Goal: Transaction & Acquisition: Purchase product/service

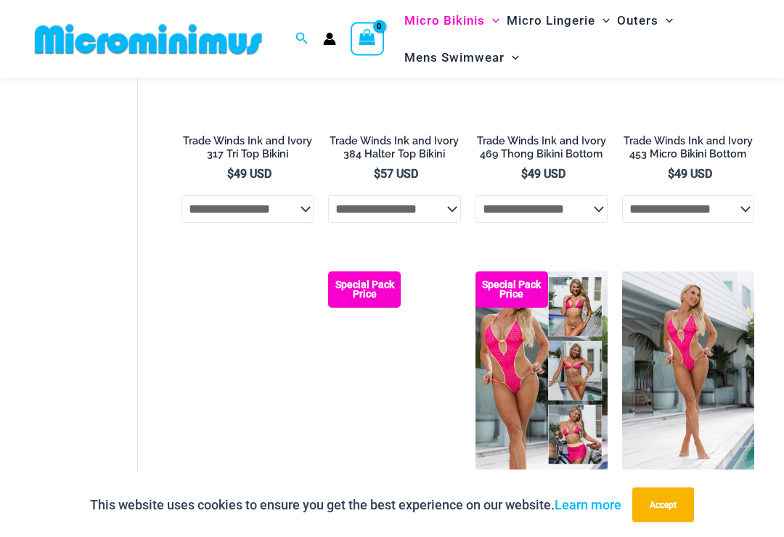
scroll to position [1427, 0]
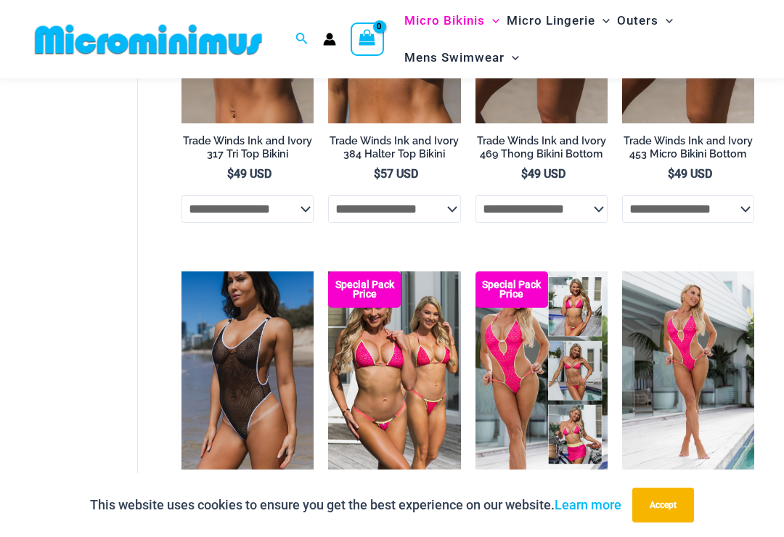
click at [181, 271] on img at bounding box center [181, 271] width 0 height 0
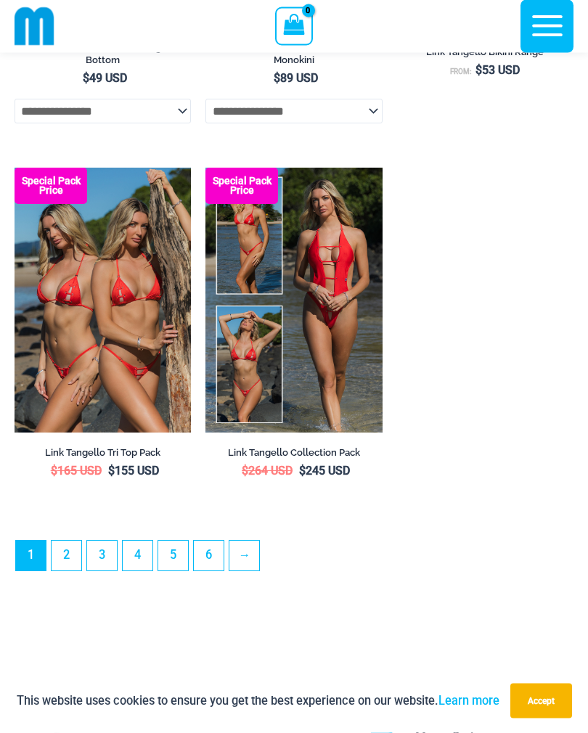
scroll to position [4327, 0]
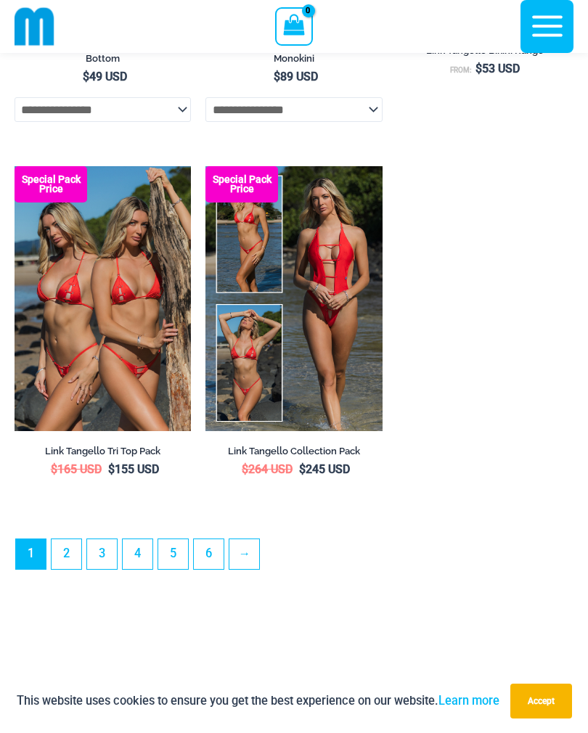
click at [205, 536] on link "6" at bounding box center [209, 554] width 30 height 30
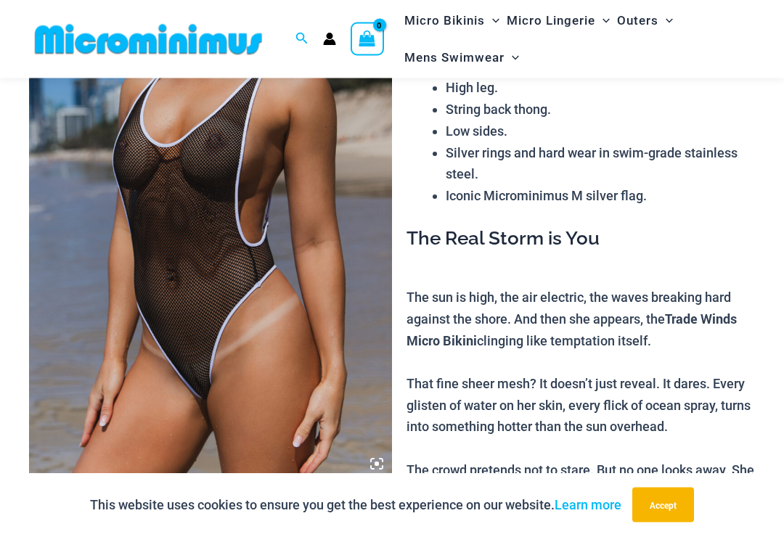
scroll to position [186, 0]
click at [126, 378] on img at bounding box center [210, 207] width 363 height 544
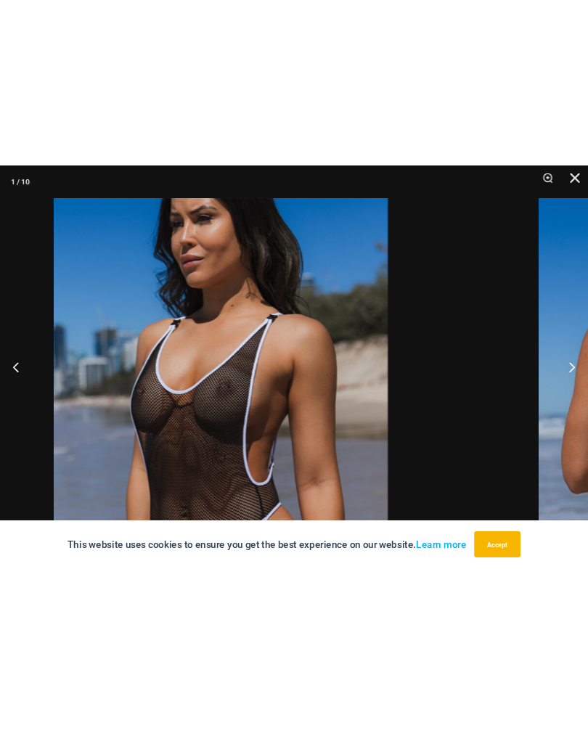
scroll to position [0, 0]
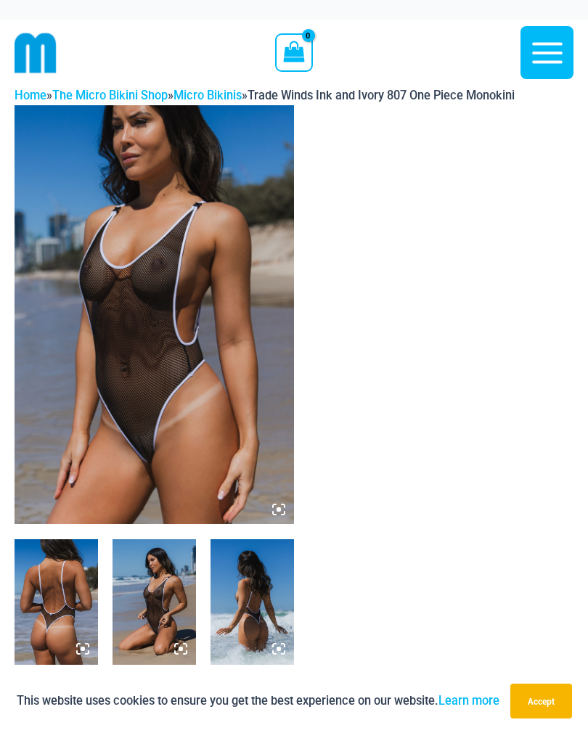
click at [67, 536] on img at bounding box center [56, 601] width 83 height 125
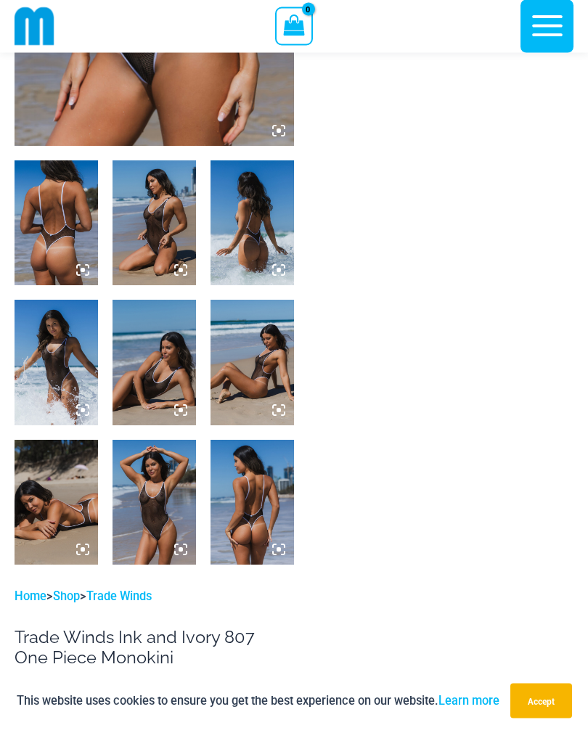
scroll to position [366, 0]
click at [47, 381] on img at bounding box center [56, 362] width 83 height 125
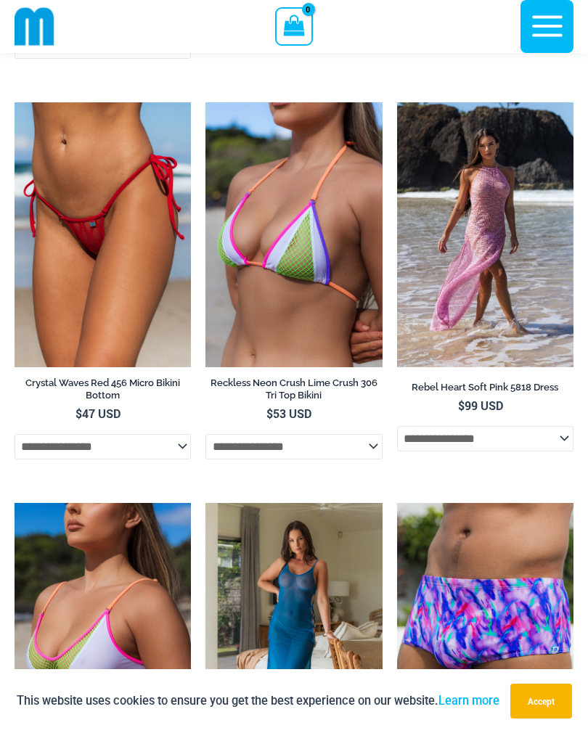
scroll to position [4349, 0]
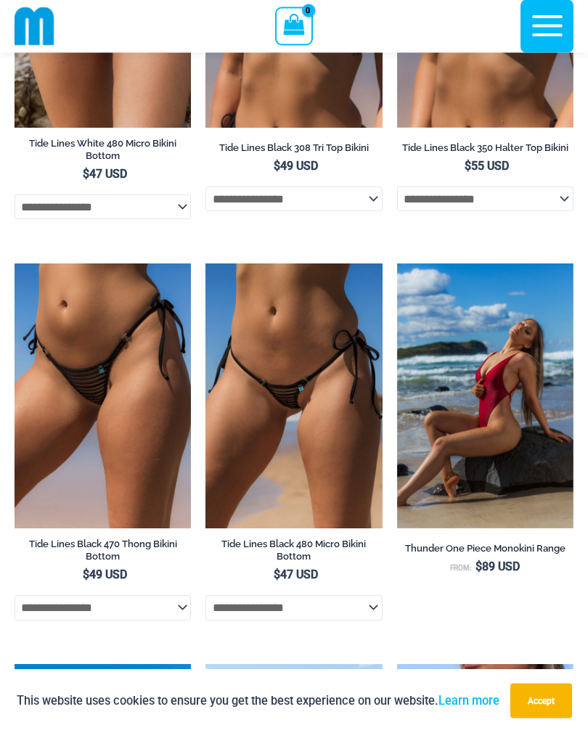
scroll to position [283, 0]
click at [15, 263] on img at bounding box center [15, 263] width 0 height 0
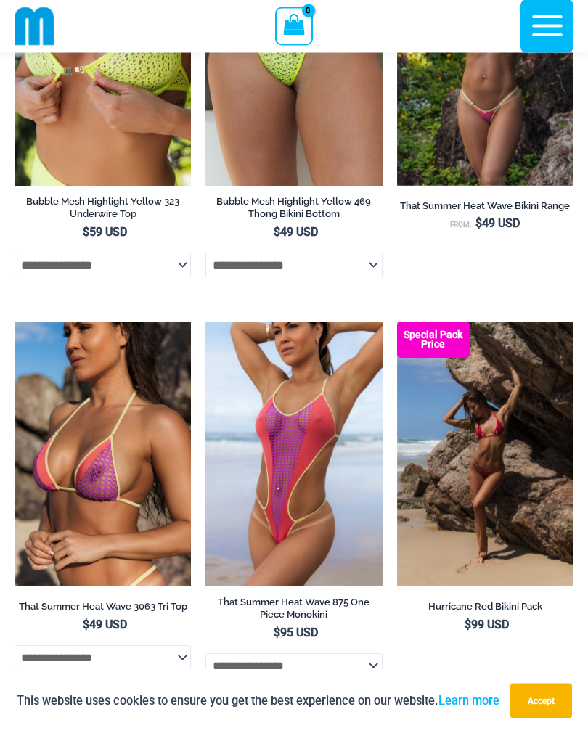
scroll to position [2628, 0]
click at [15, 321] on img at bounding box center [15, 321] width 0 height 0
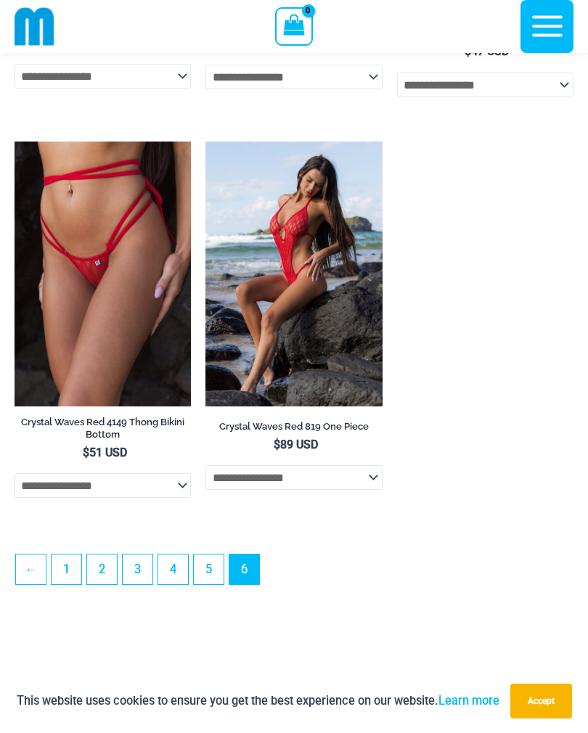
scroll to position [3968, 0]
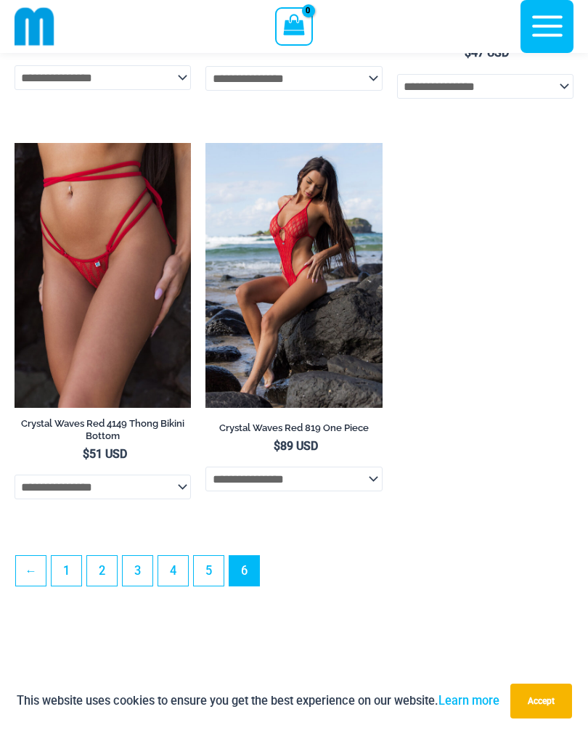
click at [177, 585] on link "4" at bounding box center [173, 571] width 30 height 30
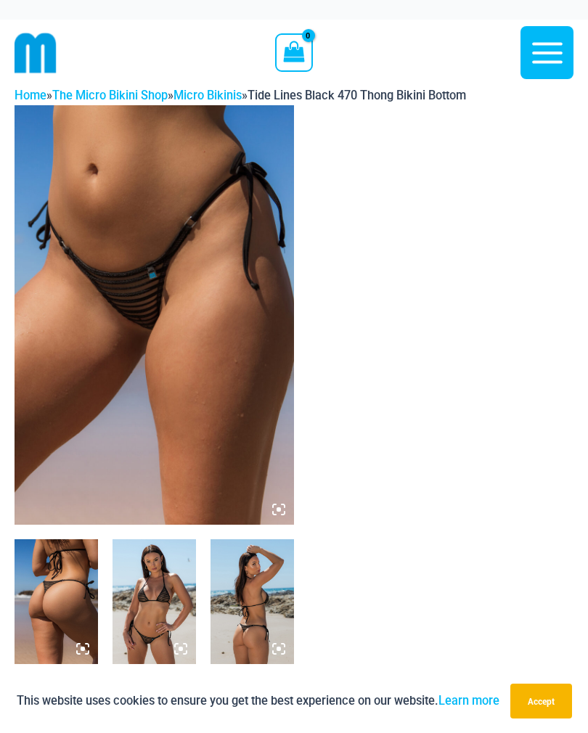
click at [112, 457] on img at bounding box center [154, 314] width 279 height 419
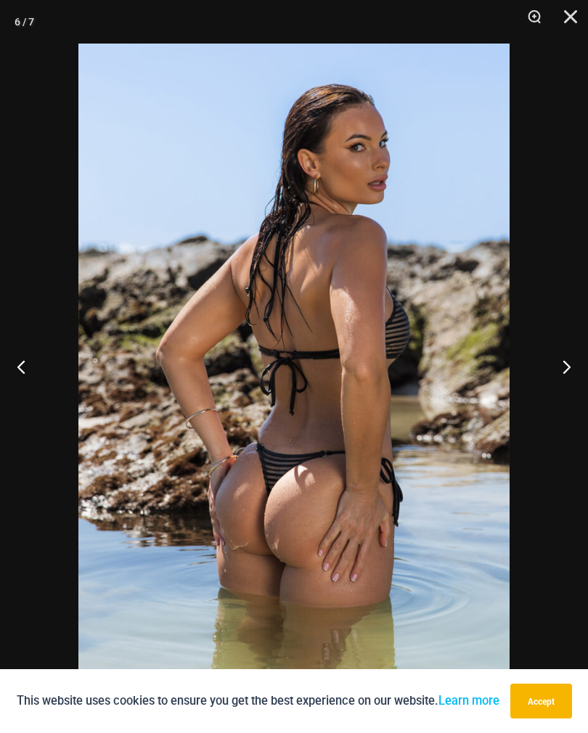
click at [563, 30] on button "Close" at bounding box center [565, 22] width 36 height 44
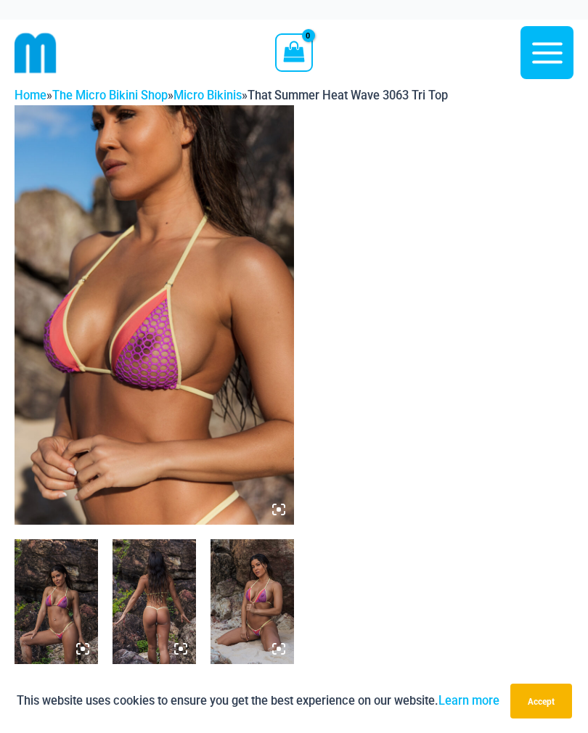
click at [98, 472] on img at bounding box center [154, 314] width 279 height 419
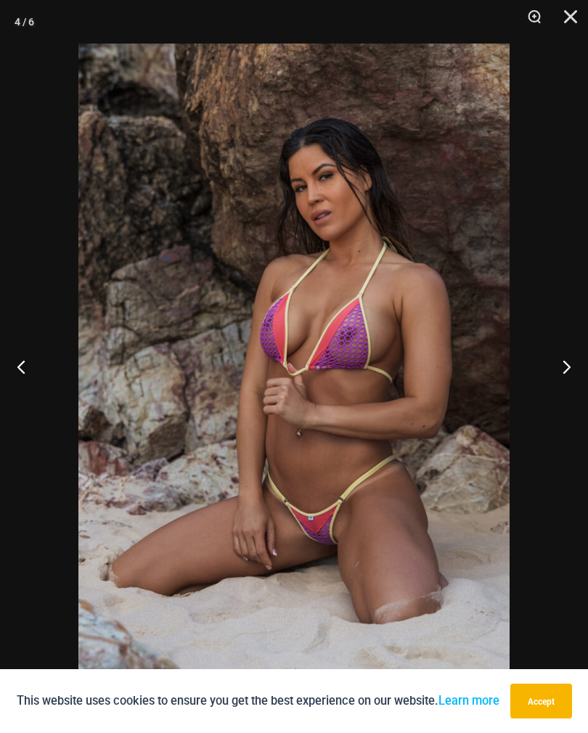
click at [569, 21] on button "Close" at bounding box center [565, 22] width 36 height 44
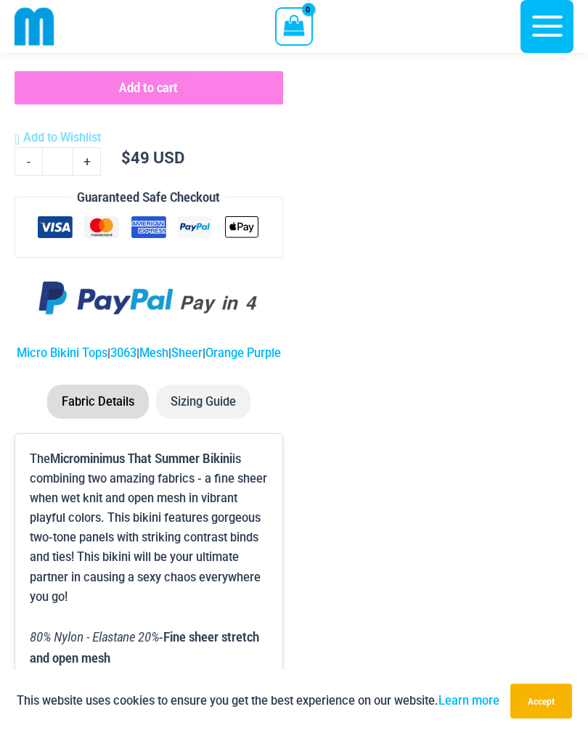
scroll to position [1441, 0]
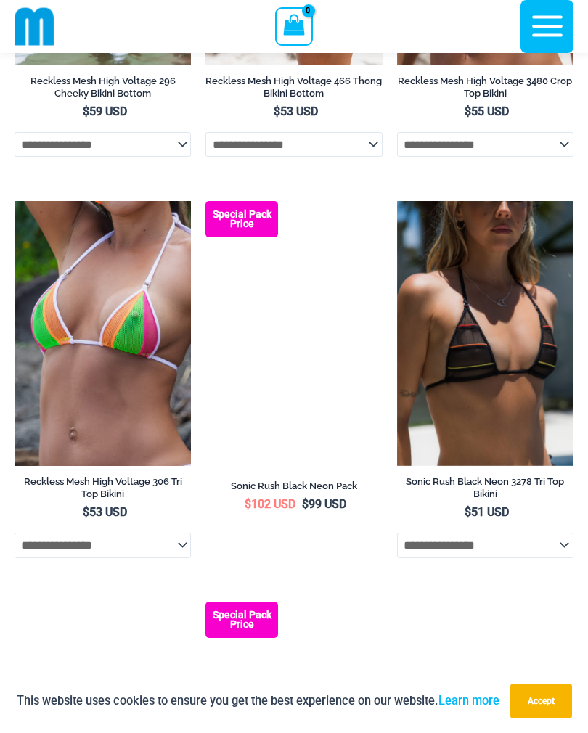
scroll to position [345, 0]
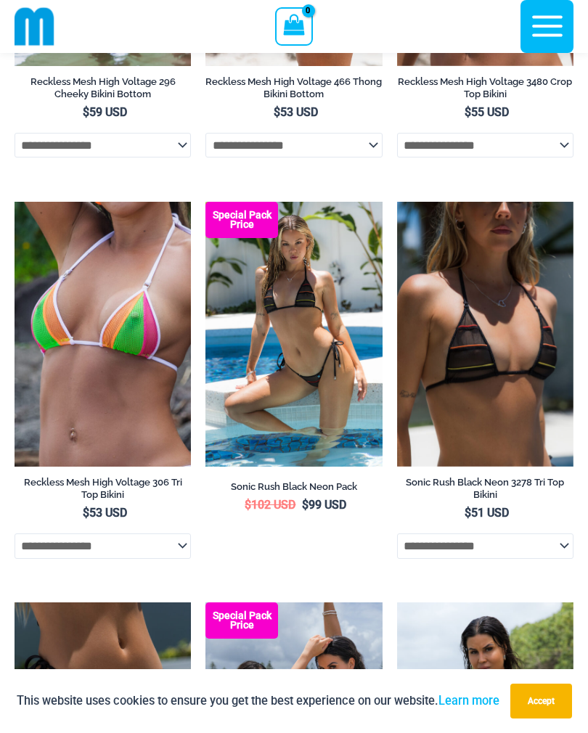
click at [205, 202] on img at bounding box center [205, 202] width 0 height 0
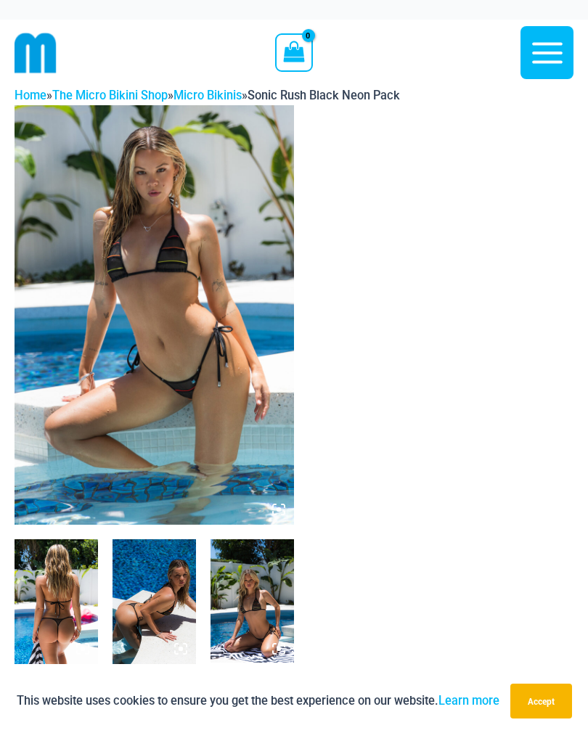
click at [250, 414] on img at bounding box center [154, 314] width 279 height 419
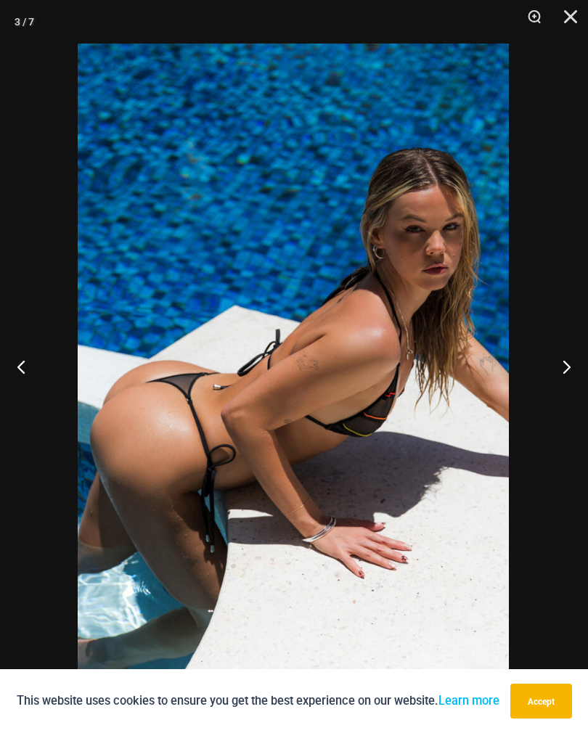
click at [578, 16] on button "Close" at bounding box center [565, 22] width 36 height 44
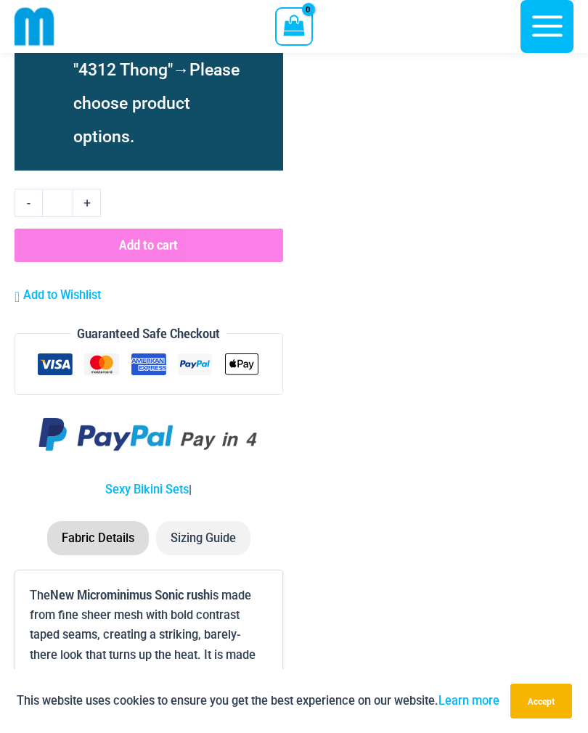
scroll to position [3133, 0]
